Goal: Task Accomplishment & Management: Use online tool/utility

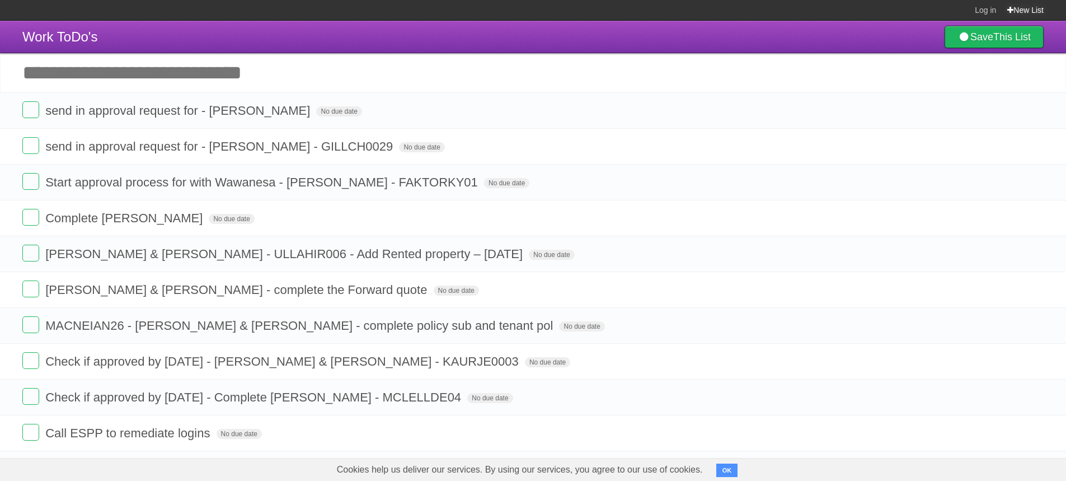
click at [1029, 10] on link "New List" at bounding box center [1025, 10] width 36 height 20
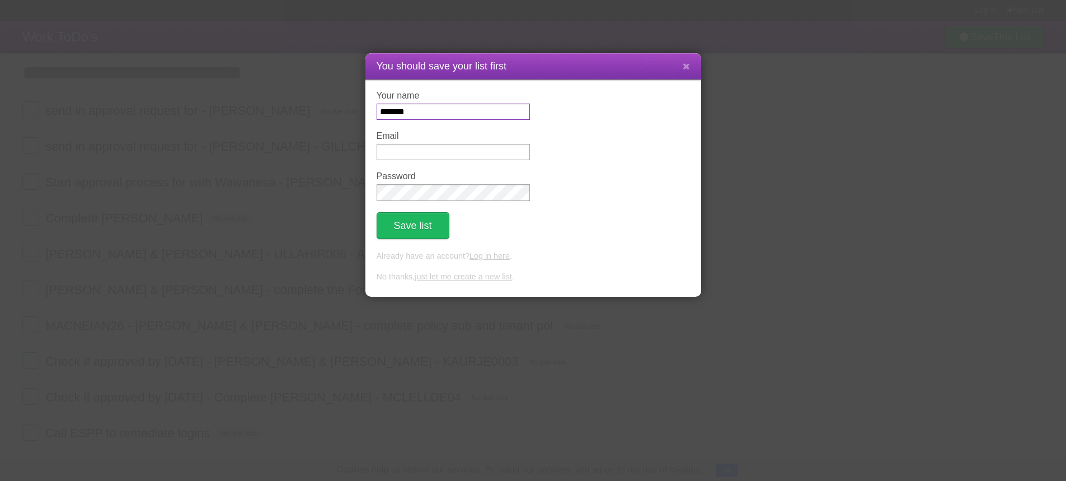
type input "*******"
click at [402, 157] on input "Email" at bounding box center [453, 152] width 153 height 16
type input "**********"
click at [410, 228] on button "Save list" at bounding box center [413, 225] width 73 height 27
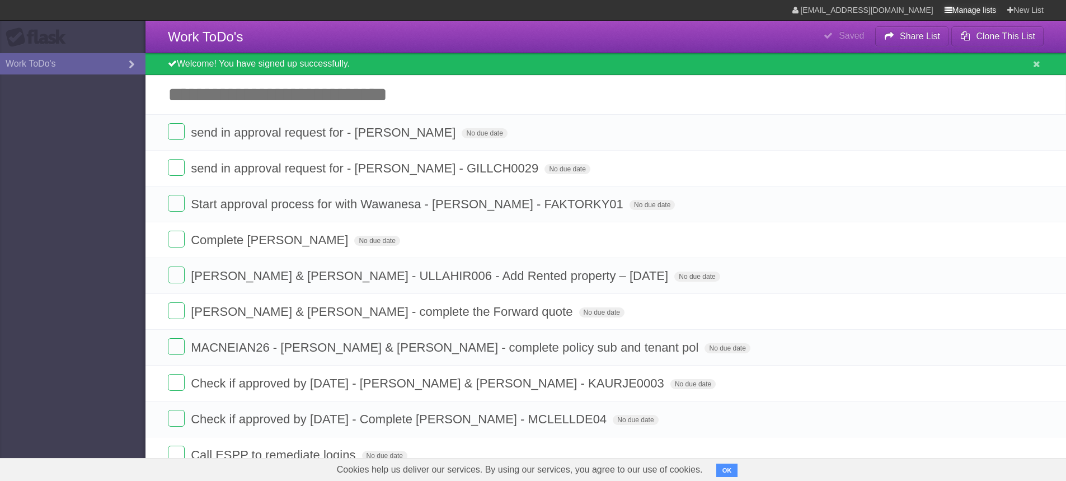
click at [967, 7] on link "Manage lists" at bounding box center [971, 10] width 52 height 20
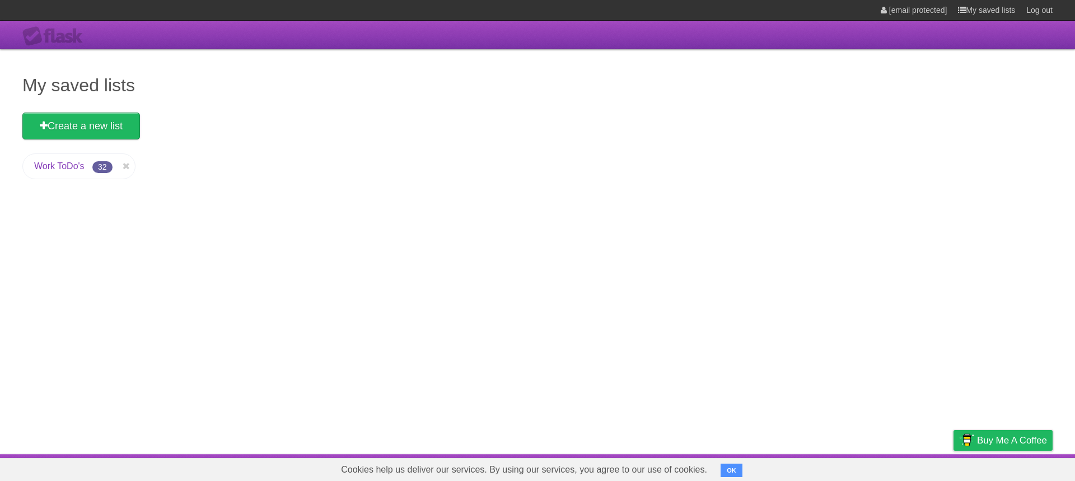
click at [945, 9] on div "[email protected] My saved lists Log out" at bounding box center [960, 10] width 183 height 20
click at [125, 168] on icon at bounding box center [126, 166] width 11 height 13
click at [125, 166] on icon at bounding box center [126, 166] width 11 height 13
click at [125, 162] on icon at bounding box center [126, 166] width 11 height 13
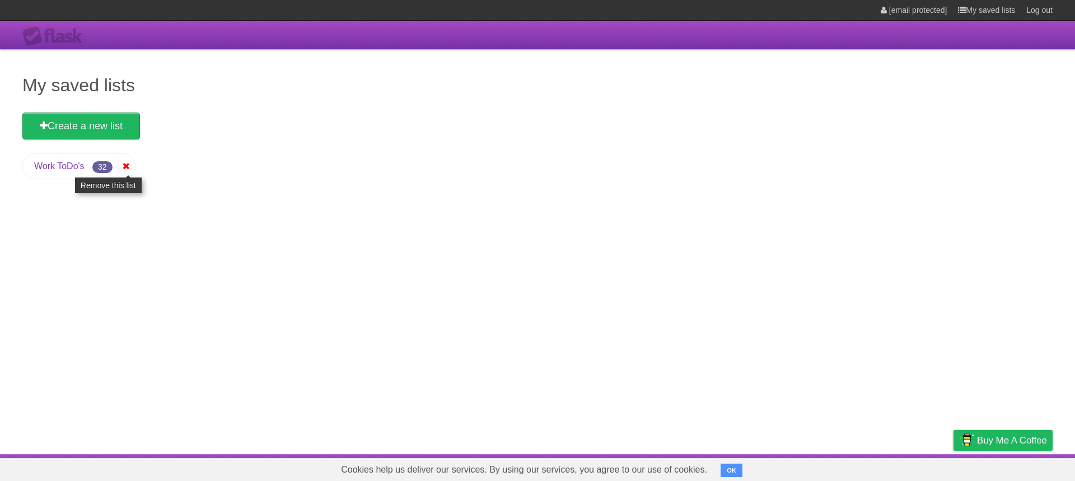
click at [125, 167] on icon at bounding box center [126, 166] width 11 height 13
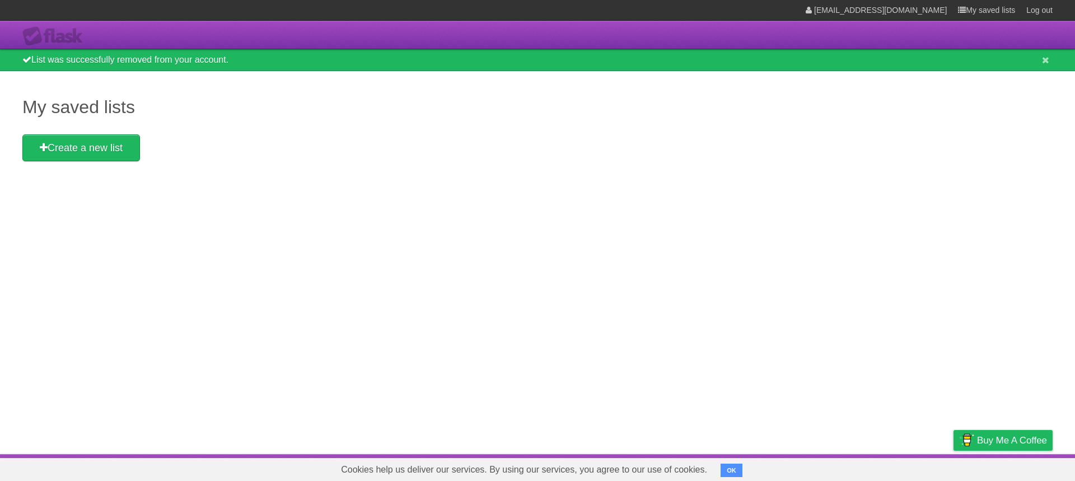
drag, startPoint x: 165, startPoint y: 5, endPoint x: 81, endPoint y: 202, distance: 213.9
click at [81, 202] on div "My saved lists Create a new list" at bounding box center [537, 262] width 1075 height 383
click at [1047, 62] on icon at bounding box center [1045, 60] width 7 height 10
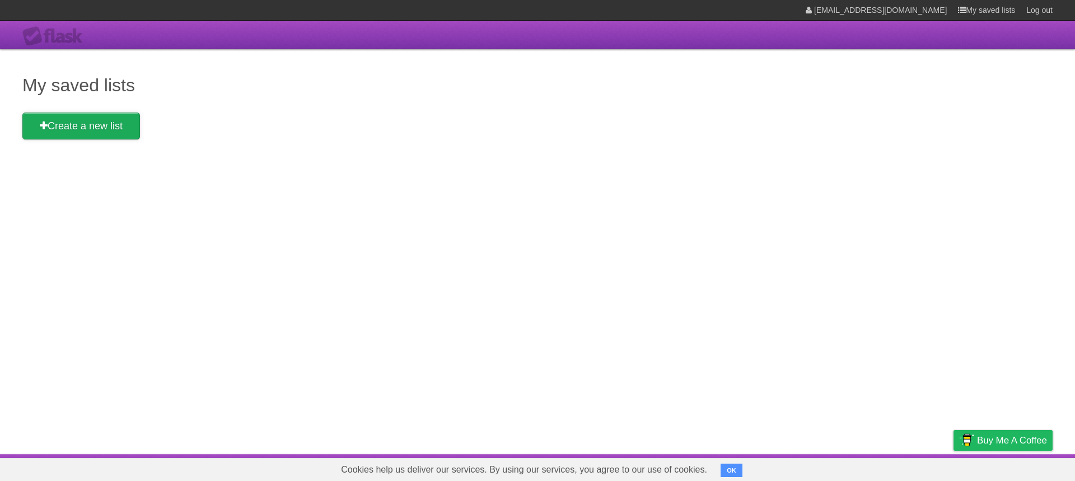
click at [134, 130] on link "Create a new list" at bounding box center [81, 125] width 118 height 27
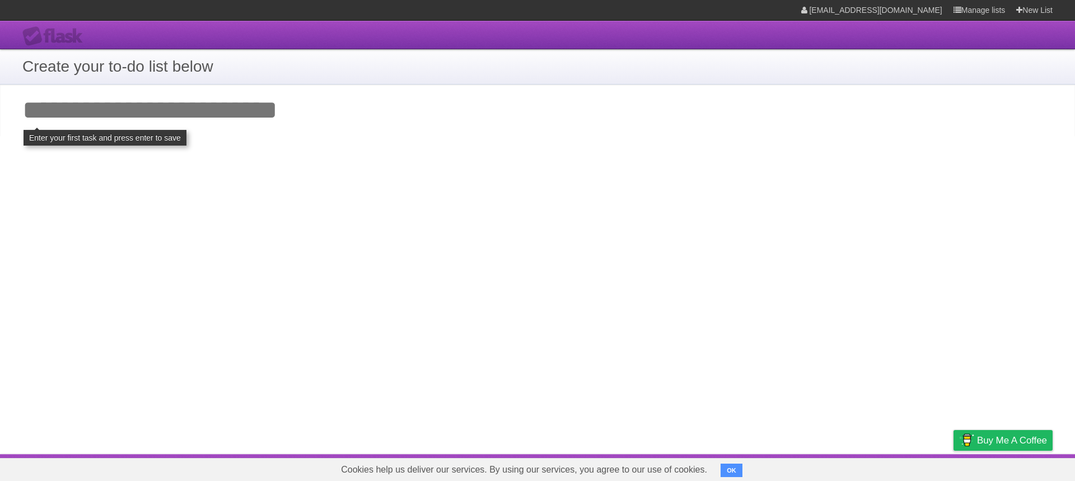
click at [533, 257] on div "**********" at bounding box center [537, 227] width 1075 height 454
click at [904, 5] on link "aarushichhabra255@gmail.com" at bounding box center [871, 10] width 141 height 20
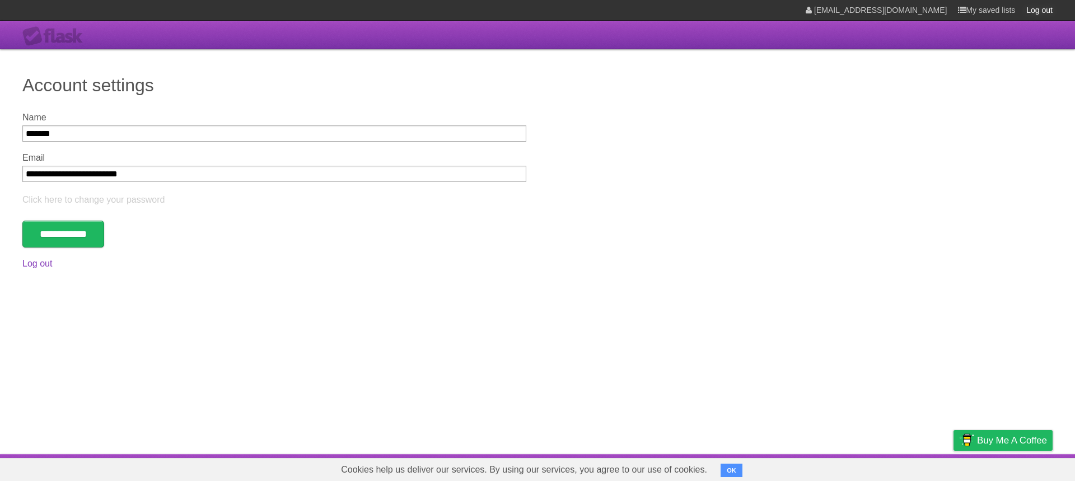
click at [1026, 6] on link "Log out" at bounding box center [1039, 10] width 26 height 20
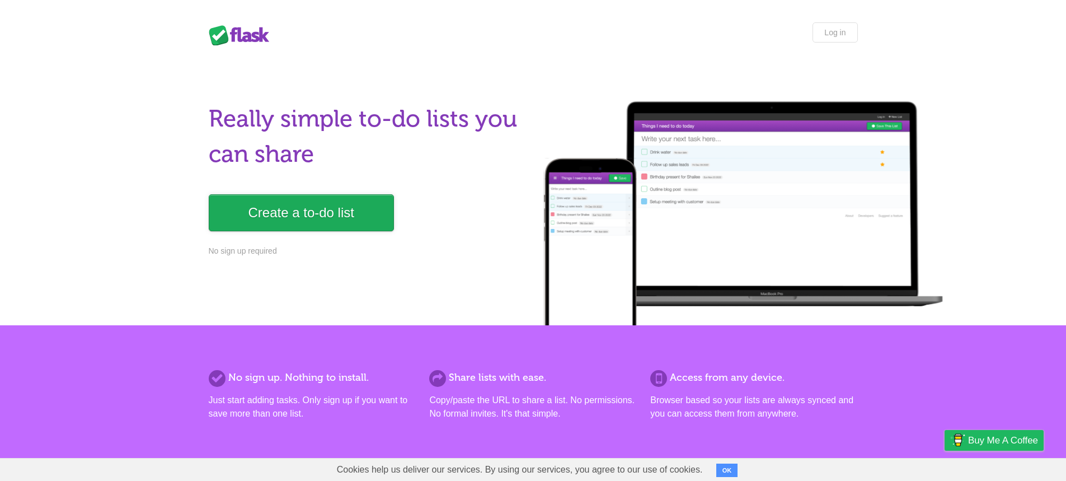
click at [325, 209] on link "Create a to-do list" at bounding box center [301, 212] width 185 height 37
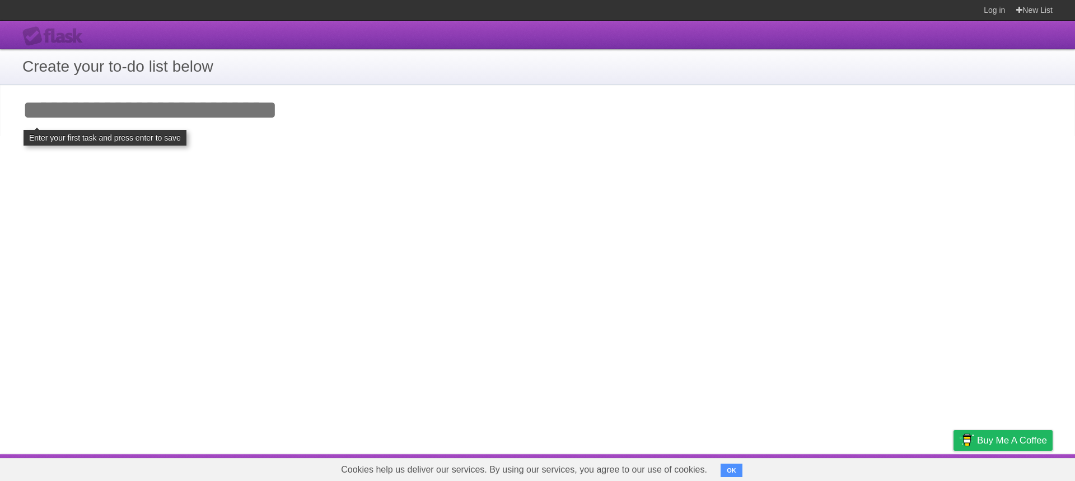
click at [188, 108] on input "Add your first task" at bounding box center [537, 110] width 1075 height 51
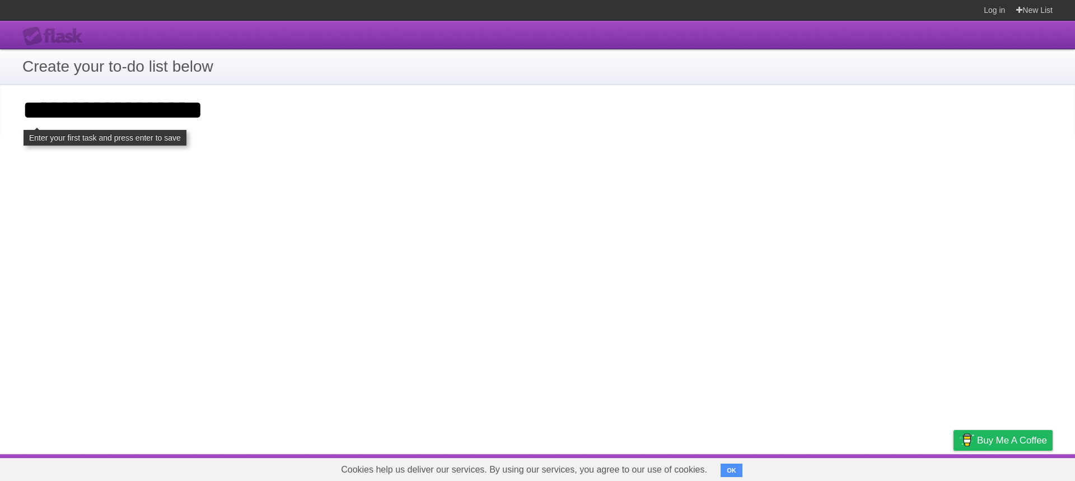
type input "**********"
click input "**********" at bounding box center [0, 0] width 0 height 0
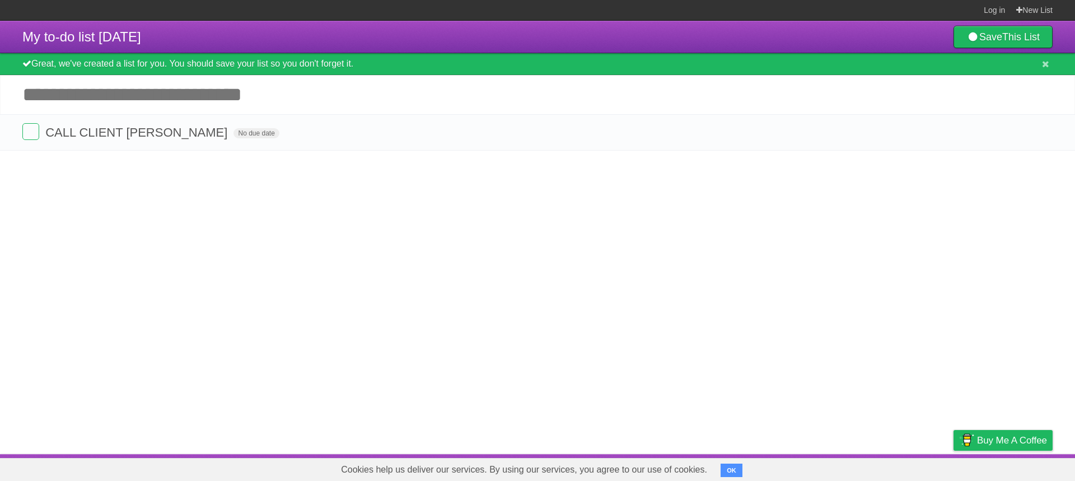
click at [320, 103] on input "Add another task" at bounding box center [537, 94] width 1075 height 39
click at [29, 137] on label at bounding box center [30, 131] width 17 height 17
click at [30, 133] on label at bounding box center [30, 131] width 17 height 17
click at [31, 134] on label at bounding box center [30, 131] width 17 height 17
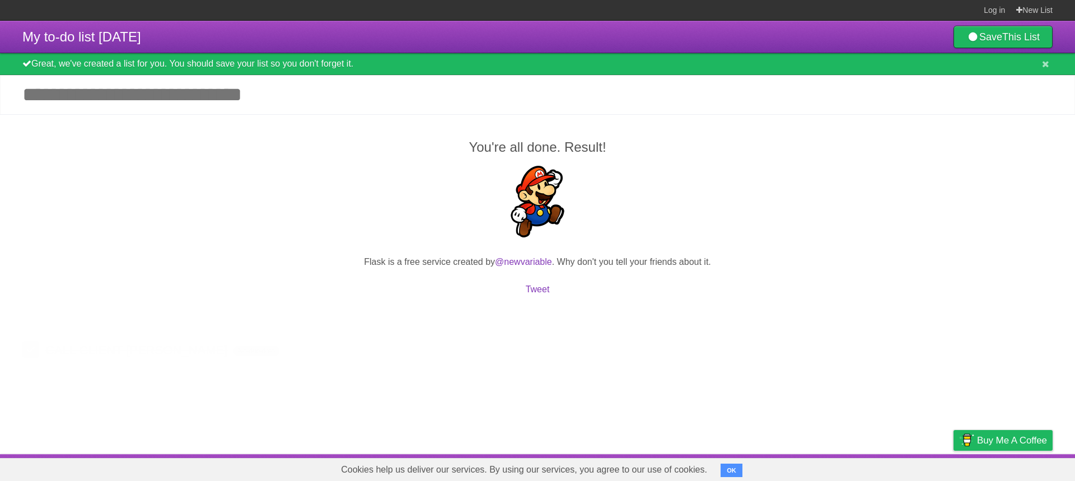
click at [1040, 126] on div "You're all done. Result! Flask is a free service created by @newvariable . Why …" at bounding box center [537, 223] width 1075 height 218
